Goal: Task Accomplishment & Management: Complete application form

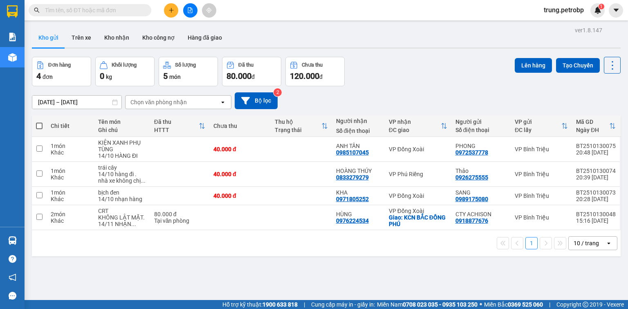
click at [170, 5] on button at bounding box center [171, 10] width 14 height 14
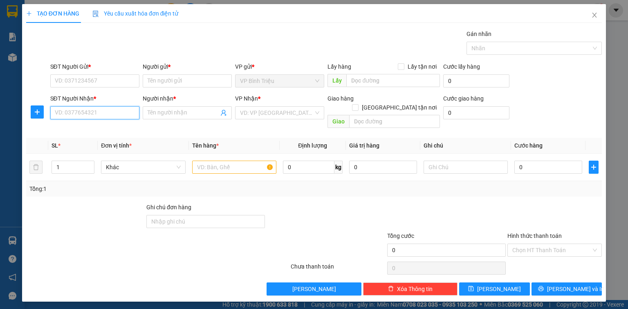
click at [69, 110] on input "SĐT Người Nhận *" at bounding box center [94, 112] width 89 height 13
click at [84, 127] on div "0972428979 - BẢO" at bounding box center [94, 128] width 79 height 9
type input "0972428979"
type input "BẢO"
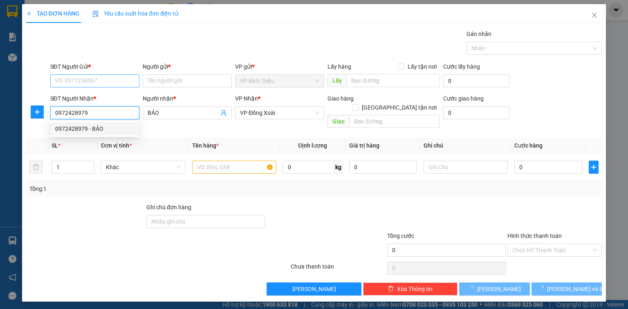
type input "30.000"
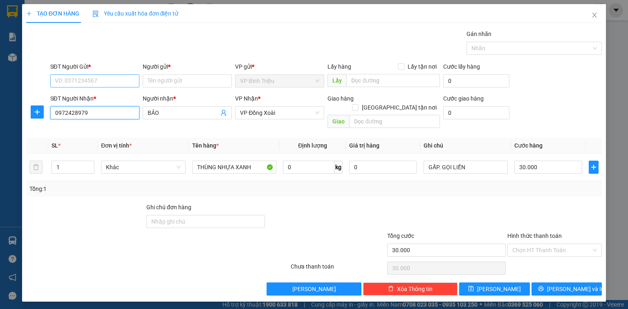
type input "0972428979"
click at [93, 81] on input "SĐT Người Gửi *" at bounding box center [94, 80] width 89 height 13
click at [95, 108] on div "0972428979 - BẢO" at bounding box center [94, 109] width 79 height 9
type input "0972428979"
type input "BẢO"
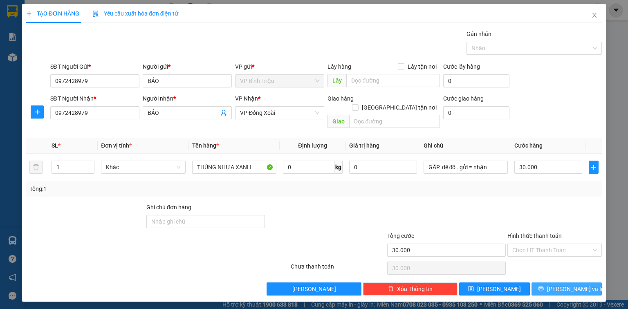
drag, startPoint x: 556, startPoint y: 278, endPoint x: 547, endPoint y: 277, distance: 9.9
click at [556, 282] on button "Lưu và In" at bounding box center [566, 288] width 71 height 13
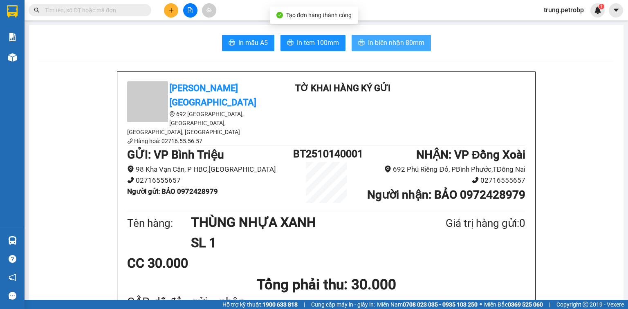
click at [355, 37] on button "In biên nhận 80mm" at bounding box center [391, 43] width 79 height 16
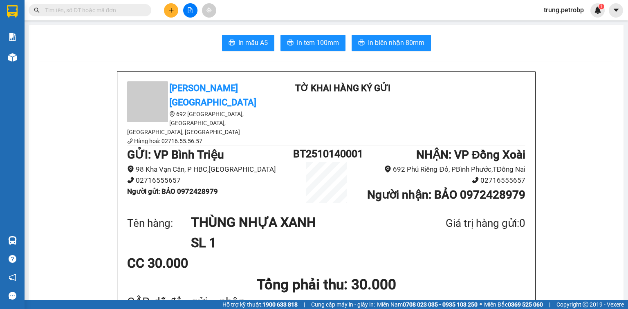
click at [304, 41] on span "In tem 100mm" at bounding box center [318, 43] width 42 height 10
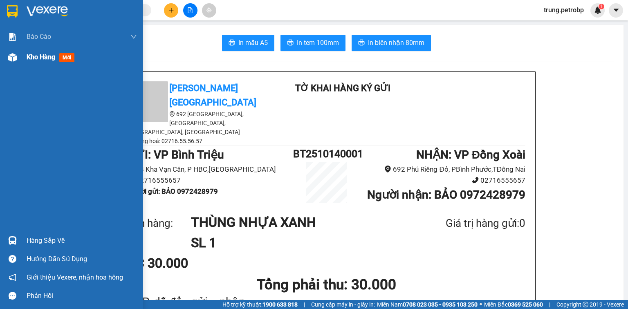
click at [34, 57] on span "Kho hàng" at bounding box center [41, 57] width 29 height 8
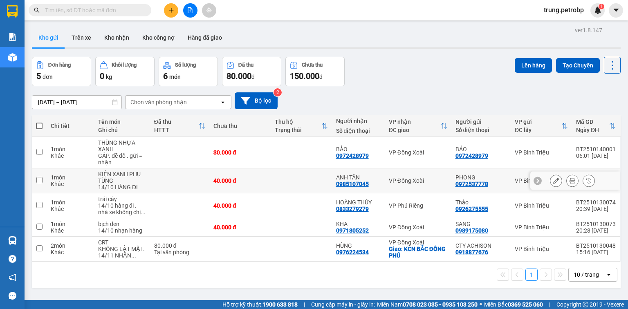
click at [404, 179] on div "VP Đồng Xoài" at bounding box center [418, 180] width 58 height 7
checkbox input "true"
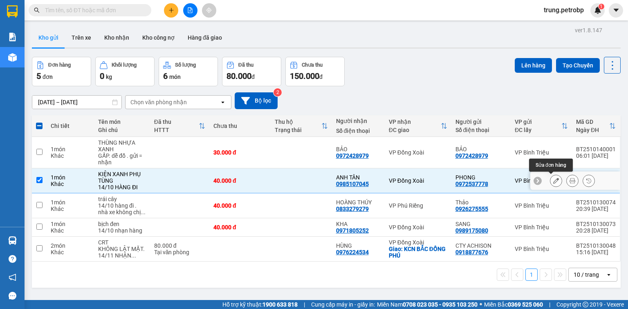
click at [553, 181] on icon at bounding box center [556, 181] width 6 height 6
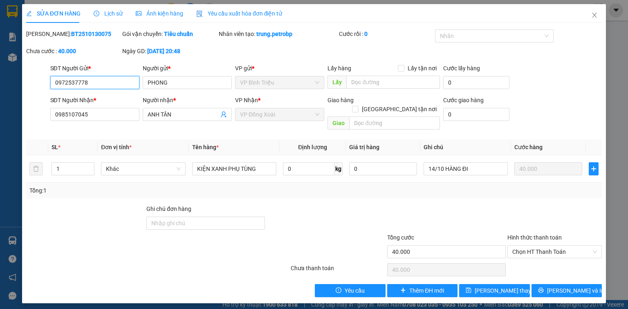
type input "0972537778"
type input "0985107045"
type input "40.000"
click at [593, 16] on icon "close" at bounding box center [594, 15] width 7 height 7
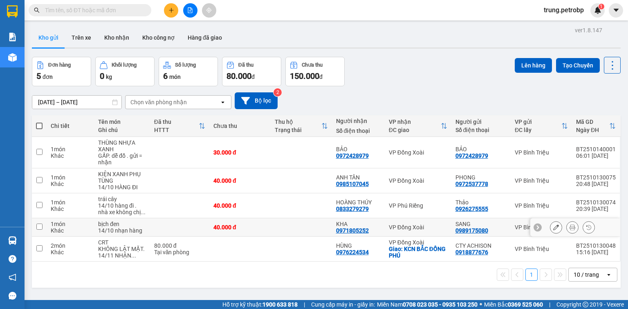
click at [482, 221] on div "SANG" at bounding box center [480, 224] width 51 height 7
checkbox input "true"
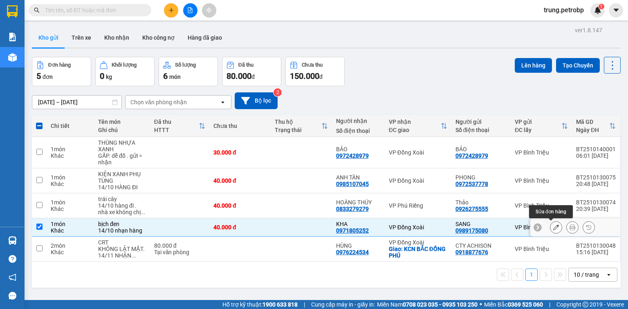
click at [553, 226] on icon at bounding box center [556, 227] width 6 height 6
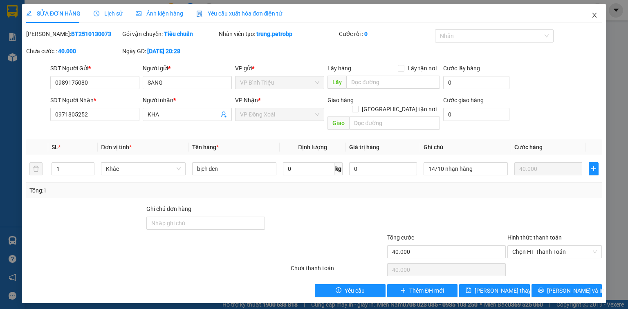
click at [594, 13] on icon "close" at bounding box center [594, 15] width 7 height 7
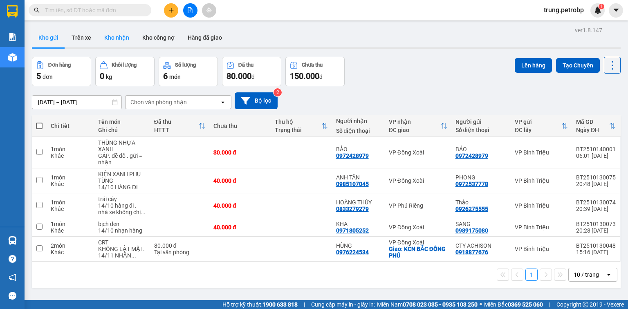
click at [121, 36] on button "Kho nhận" at bounding box center [117, 38] width 38 height 20
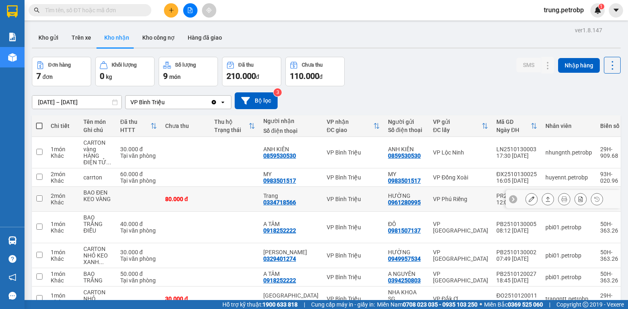
scroll to position [44, 0]
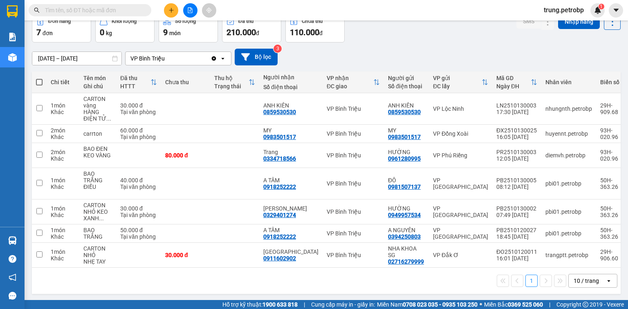
click at [587, 283] on div "10 / trang" at bounding box center [586, 281] width 25 height 8
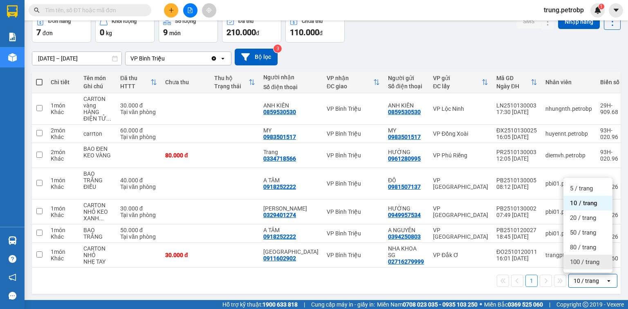
click at [577, 261] on span "100 / trang" at bounding box center [584, 262] width 29 height 8
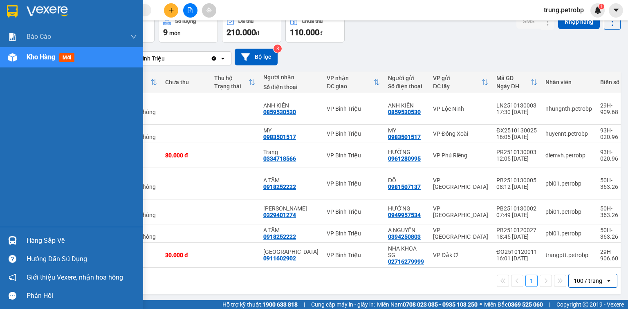
click at [13, 241] on img at bounding box center [12, 240] width 9 height 9
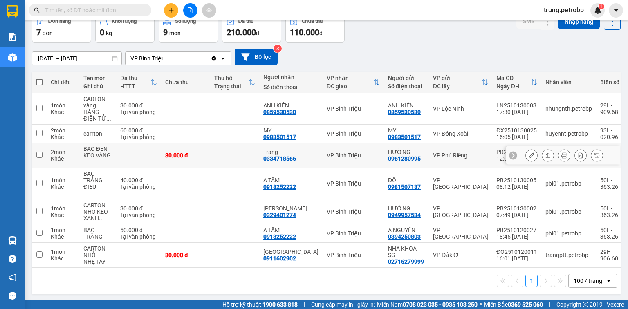
click at [329, 149] on section "Kết quả tìm kiếm ( 0 ) Bộ lọc No Data trung.petrobp 1 Báo cáo 4 Thống kê doanh …" at bounding box center [314, 154] width 628 height 309
click at [309, 279] on div "1 100 / trang open" at bounding box center [326, 281] width 582 height 14
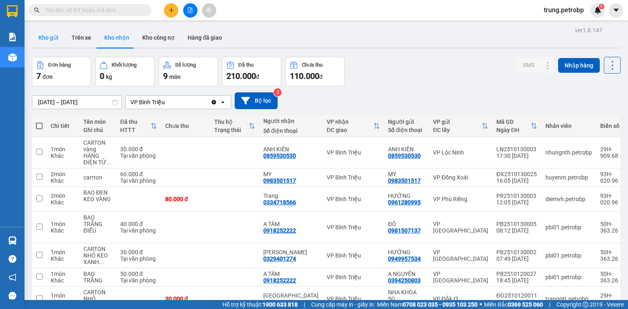
click at [43, 39] on button "Kho gửi" at bounding box center [48, 38] width 33 height 20
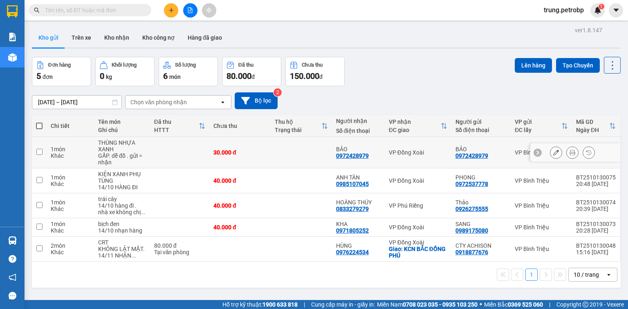
click at [413, 153] on div "VP Đồng Xoài" at bounding box center [418, 152] width 58 height 7
checkbox input "true"
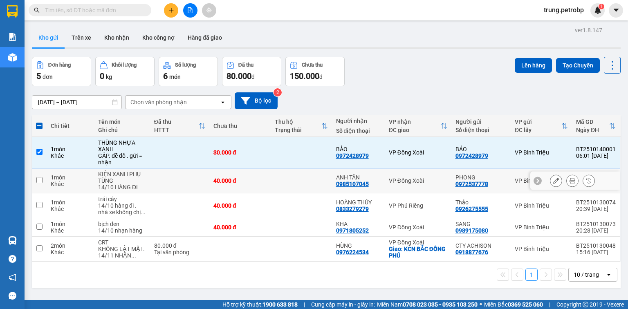
click at [427, 177] on div "VP Đồng Xoài" at bounding box center [418, 180] width 58 height 7
checkbox input "true"
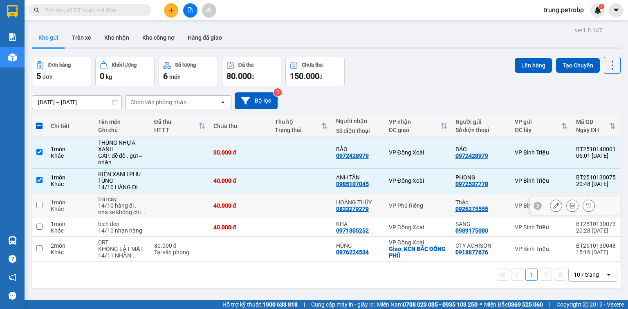
click at [424, 206] on div "VP Phú Riềng" at bounding box center [418, 205] width 58 height 7
checkbox input "true"
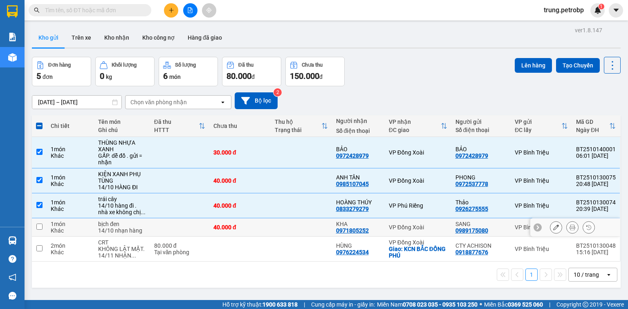
click at [430, 222] on td "VP Đồng Xoài" at bounding box center [418, 227] width 67 height 18
checkbox input "true"
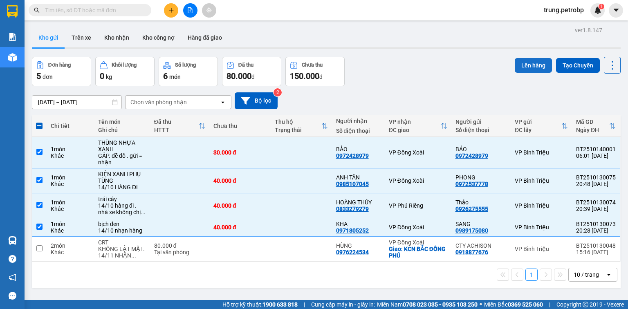
click at [527, 65] on button "Lên hàng" at bounding box center [533, 65] width 37 height 15
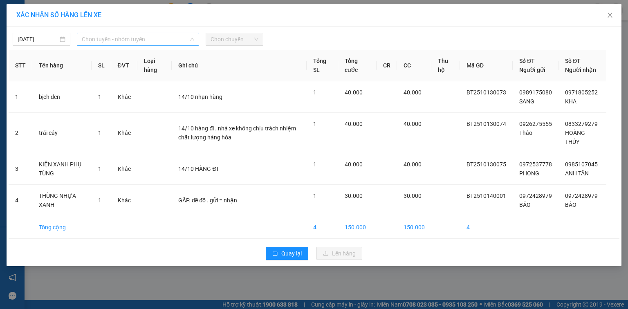
click at [177, 38] on span "Chọn tuyến - nhóm tuyến" at bounding box center [138, 39] width 112 height 12
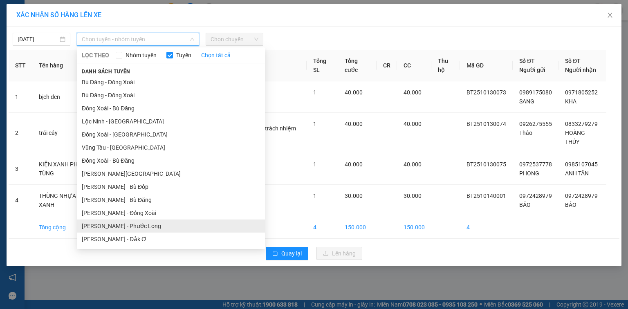
click at [209, 222] on li "Hồ Chí Minh - Phước Long" at bounding box center [171, 226] width 188 height 13
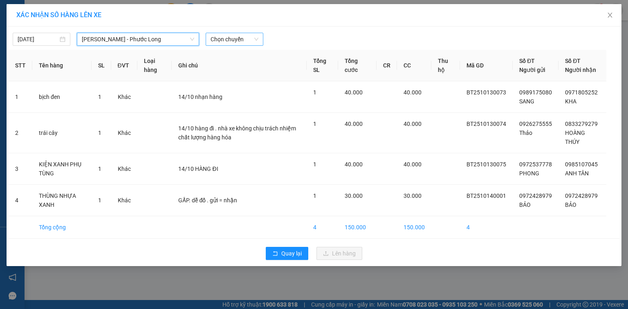
click at [223, 38] on span "Chọn chuyến" at bounding box center [235, 39] width 48 height 12
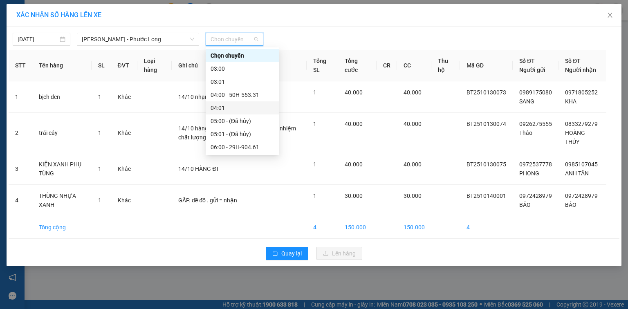
scroll to position [65, 0]
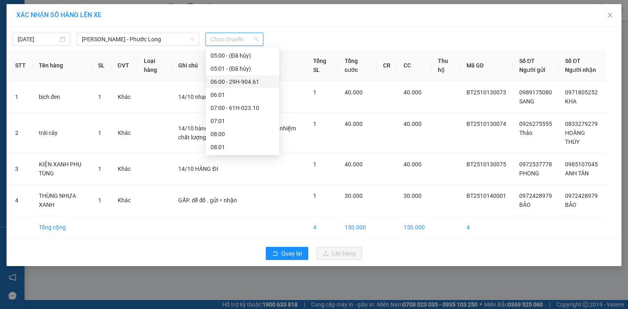
click at [265, 80] on div "06:00 - 29H-904.61" at bounding box center [243, 81] width 64 height 9
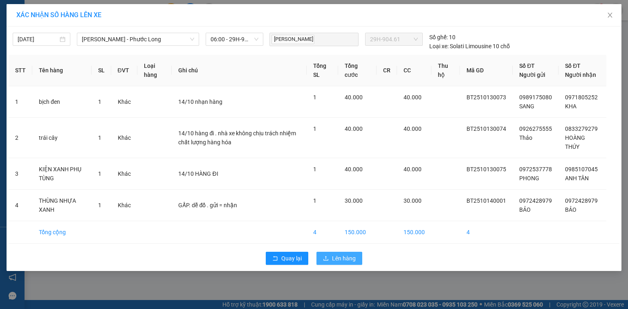
click at [345, 255] on span "Lên hàng" at bounding box center [344, 258] width 24 height 9
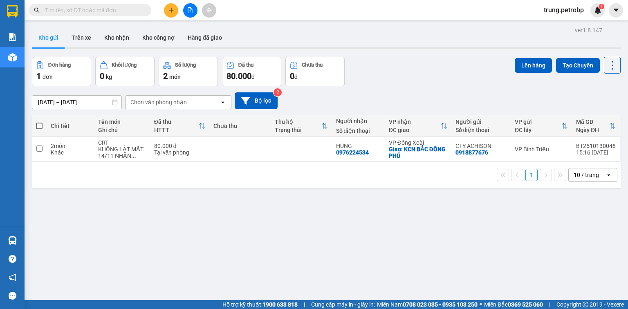
click at [579, 176] on div "10 / trang" at bounding box center [586, 175] width 25 height 8
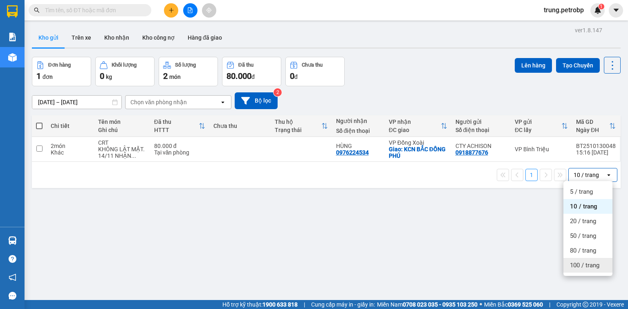
click at [589, 266] on span "100 / trang" at bounding box center [584, 265] width 29 height 8
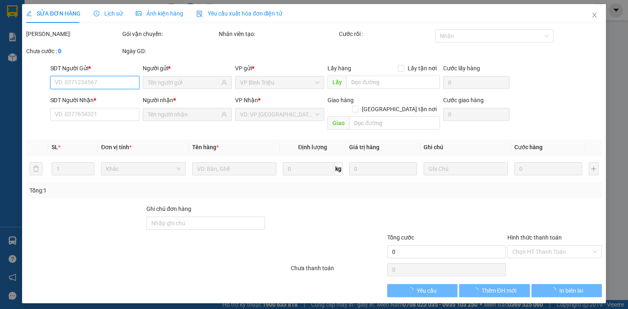
type input "0832563936"
type input "tâm đức"
type input "0333912688"
type input "lab giang"
type input "30.000"
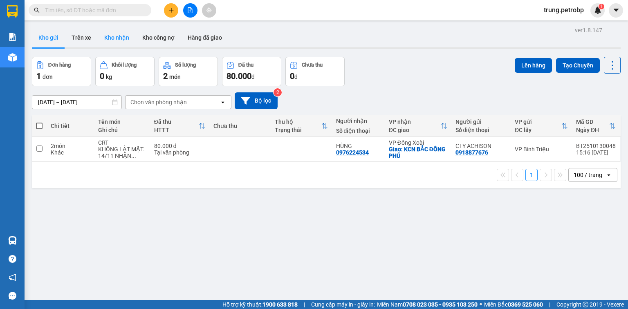
click at [114, 39] on button "Kho nhận" at bounding box center [117, 38] width 38 height 20
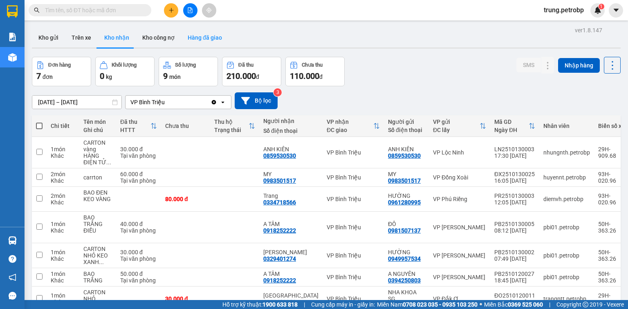
click at [213, 39] on button "Hàng đã giao" at bounding box center [204, 38] width 47 height 20
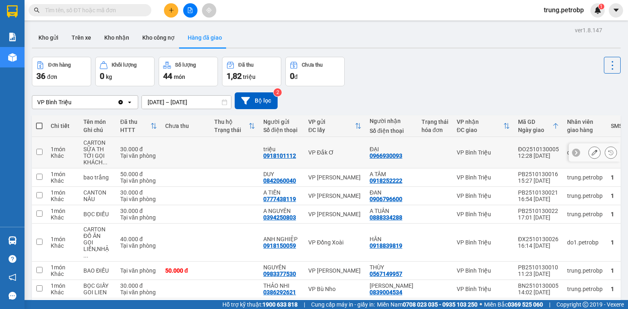
scroll to position [115, 0]
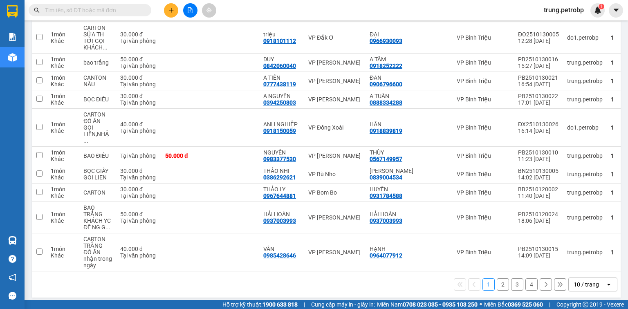
click at [585, 280] on div "10 / trang" at bounding box center [586, 284] width 25 height 8
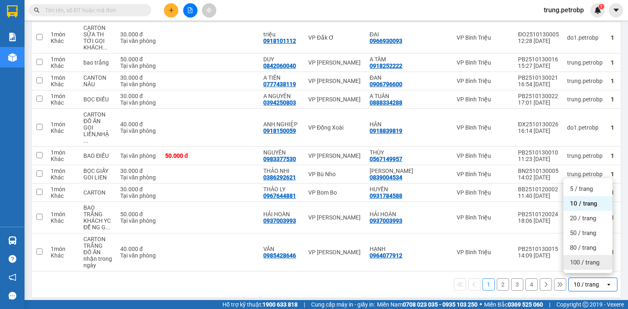
click at [585, 262] on span "100 / trang" at bounding box center [584, 262] width 29 height 8
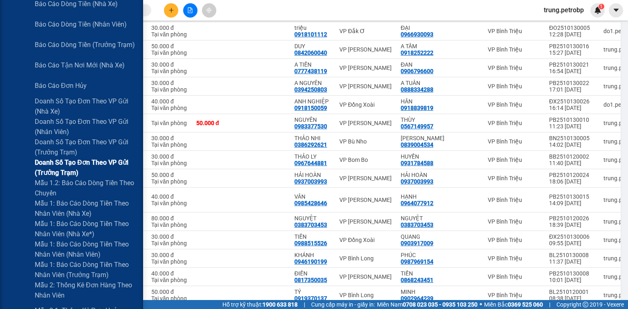
scroll to position [327, 0]
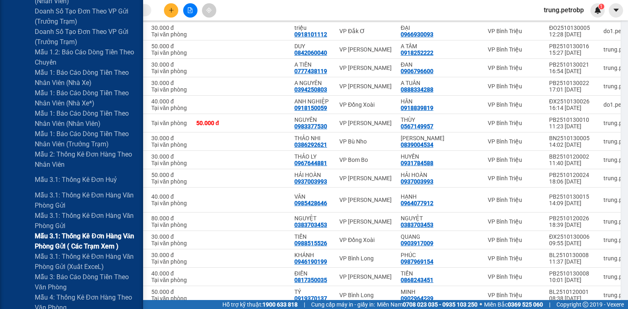
click at [99, 236] on span "Mẫu 3.1: Thống kê đơn hàng văn phòng gửi ( các trạm xem )" at bounding box center [86, 241] width 102 height 20
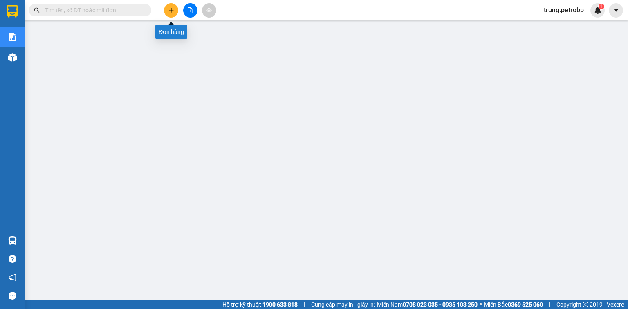
click at [175, 10] on button at bounding box center [171, 10] width 14 height 14
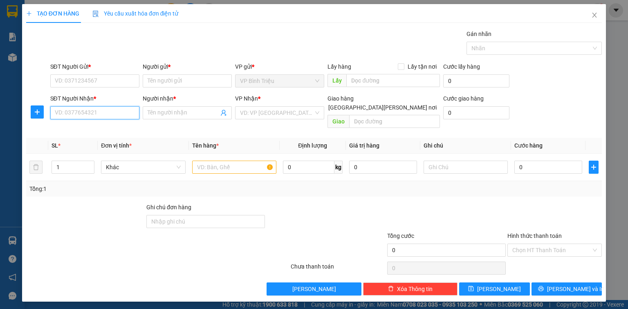
click at [107, 113] on input "SĐT Người Nhận *" at bounding box center [94, 112] width 89 height 13
click at [98, 112] on input "SĐT Người Nhận *" at bounding box center [94, 112] width 89 height 13
type input "0986883101"
click at [103, 130] on div "0986883101 - CHI THƠM" at bounding box center [94, 128] width 79 height 9
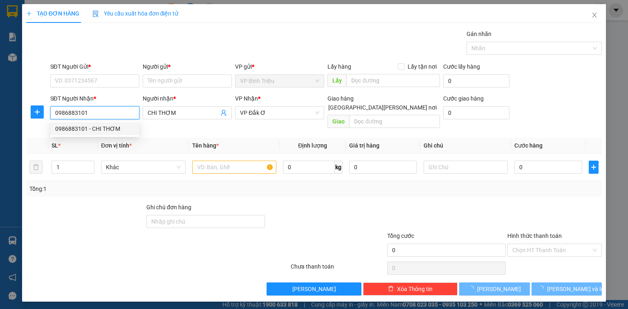
type input "CHI THƠM"
type input "40.000"
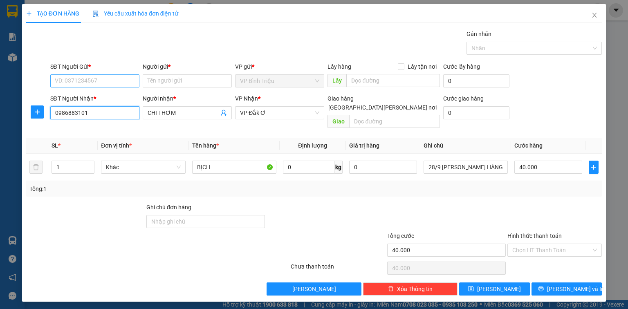
type input "0986883101"
click at [103, 81] on input "SĐT Người Gửi *" at bounding box center [94, 80] width 89 height 13
click at [116, 95] on div "0919303112 - MƠ" at bounding box center [94, 96] width 79 height 9
type input "0919303112"
type input "MƠ"
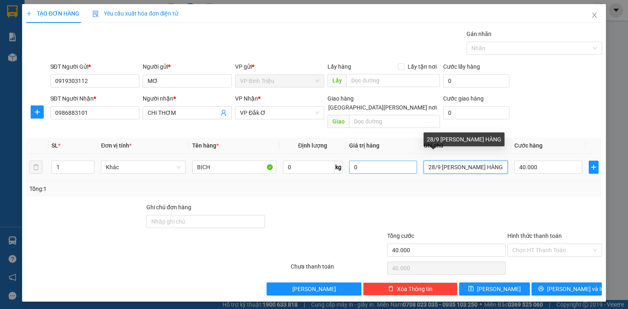
drag, startPoint x: 484, startPoint y: 161, endPoint x: 403, endPoint y: 163, distance: 80.6
click at [403, 163] on tr "1 Khác BỊCH 0 kg 0 28/9 NHẬN HÀNG 40.000" at bounding box center [314, 167] width 576 height 27
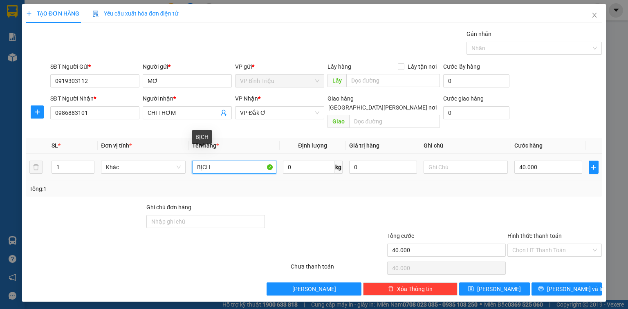
click at [225, 161] on input "BỊCH" at bounding box center [234, 167] width 84 height 13
type input "B"
type input "c"
type input "CRT"
click at [565, 285] on span "Lưu và In" at bounding box center [575, 289] width 57 height 9
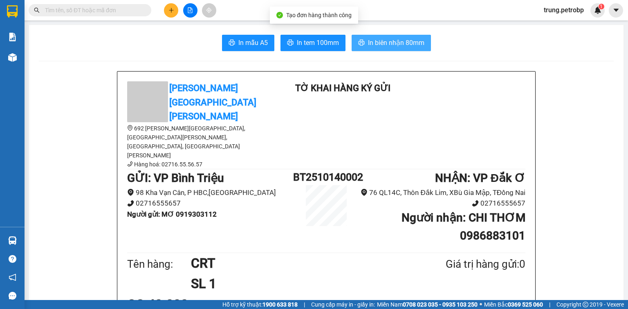
click at [362, 40] on button "In biên nhận 80mm" at bounding box center [391, 43] width 79 height 16
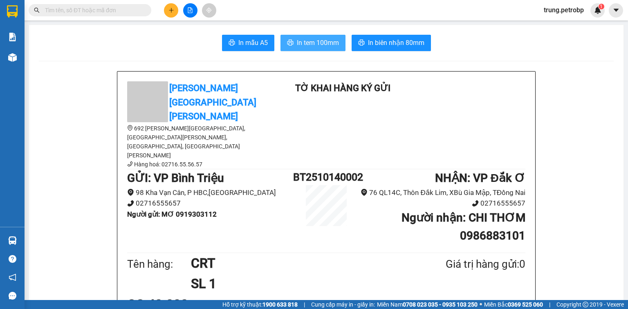
click at [312, 46] on span "In tem 100mm" at bounding box center [318, 43] width 42 height 10
click at [133, 11] on input "text" at bounding box center [93, 10] width 96 height 9
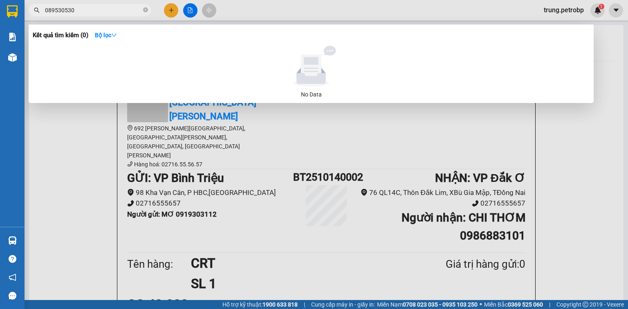
click at [50, 8] on input "089530530" at bounding box center [93, 10] width 96 height 9
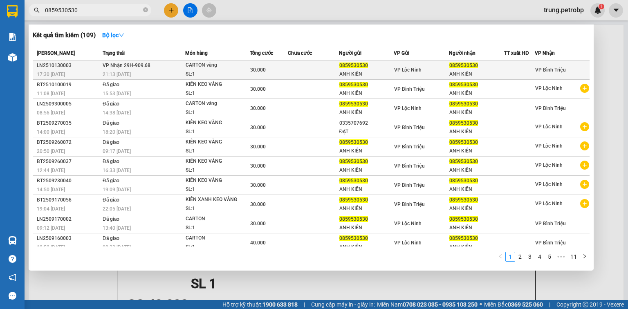
type input "0859530530"
click at [315, 67] on td at bounding box center [313, 70] width 51 height 19
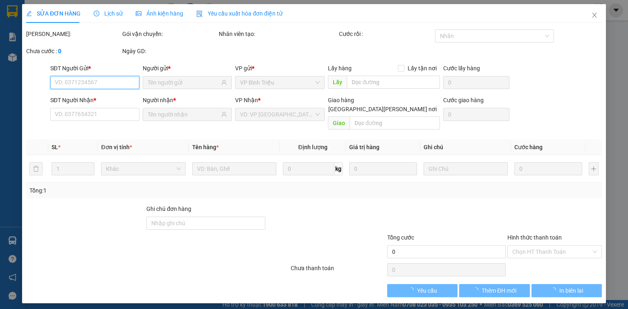
type input "0859530530"
type input "ANH KIÊN"
type input "0859530530"
type input "ANH KIÊN"
type input "30.000"
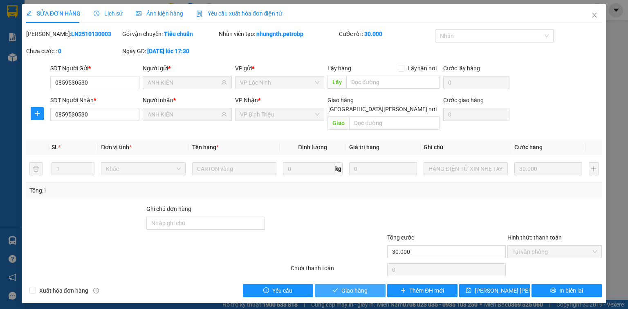
click at [368, 284] on button "Giao hàng" at bounding box center [350, 290] width 71 height 13
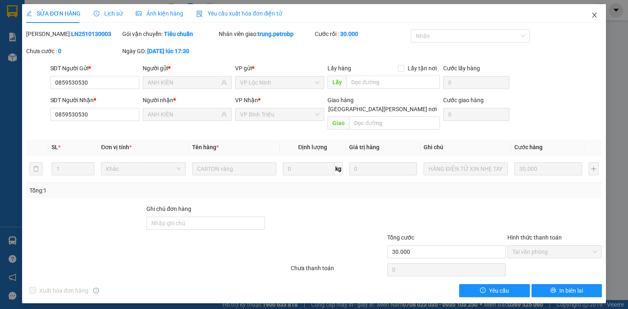
click at [593, 14] on icon "close" at bounding box center [594, 15] width 7 height 7
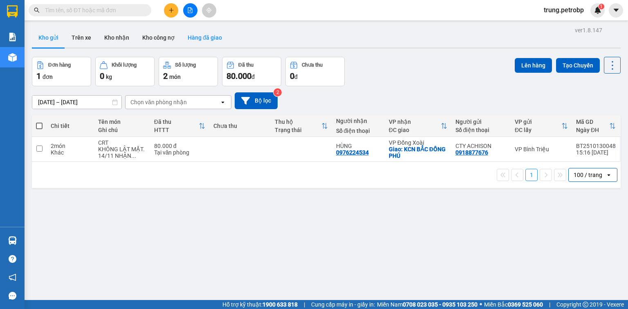
click at [204, 34] on button "Hàng đã giao" at bounding box center [204, 38] width 47 height 20
